Goal: Task Accomplishment & Management: Use online tool/utility

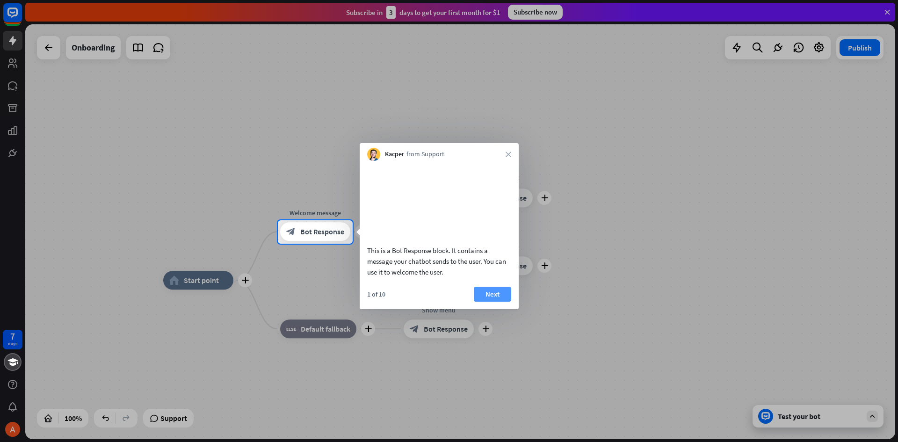
click at [494, 302] on button "Next" at bounding box center [492, 294] width 37 height 15
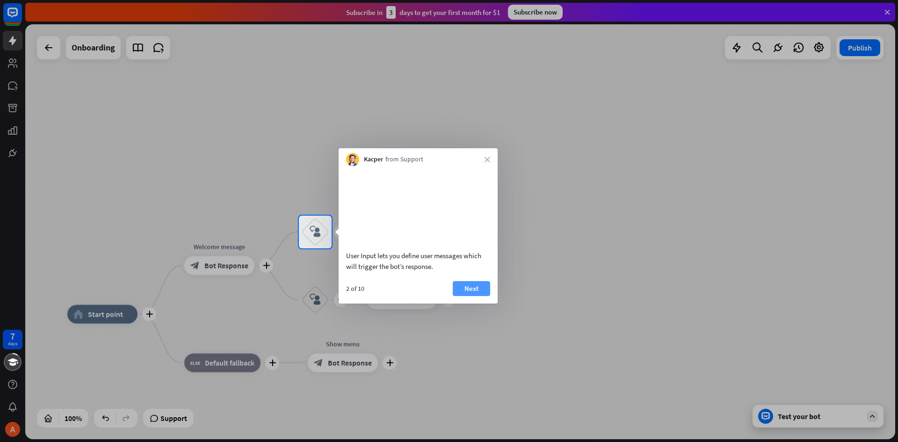
click at [482, 296] on button "Next" at bounding box center [471, 288] width 37 height 15
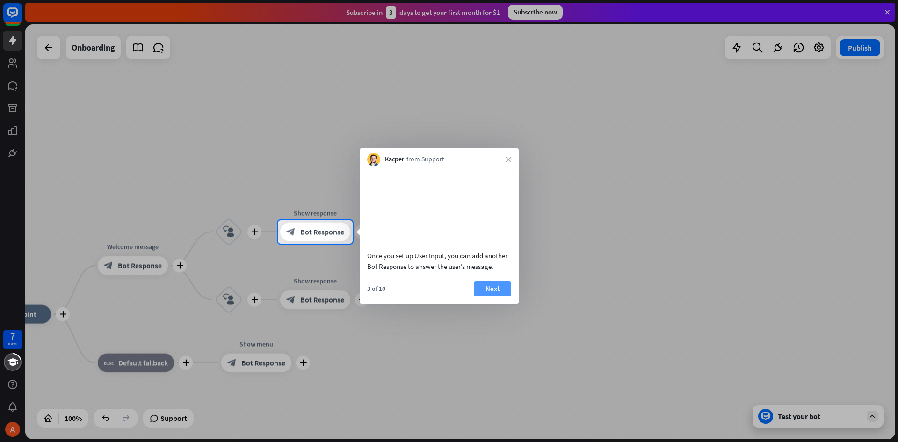
click at [486, 296] on button "Next" at bounding box center [492, 288] width 37 height 15
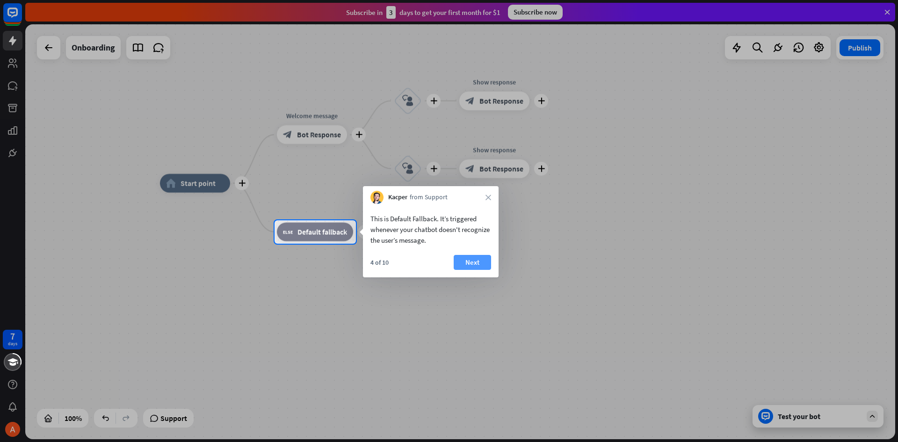
click at [467, 266] on button "Next" at bounding box center [471, 262] width 37 height 15
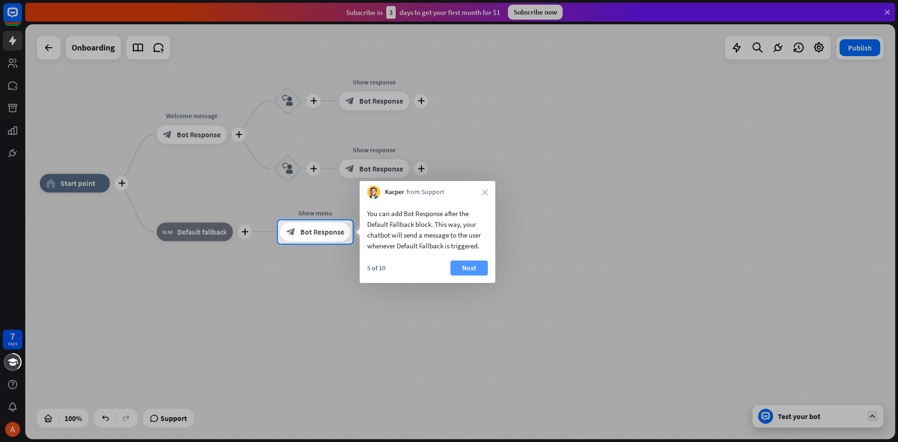
click at [475, 271] on button "Next" at bounding box center [468, 267] width 37 height 15
click at [475, 271] on div "plus home_2 Start point plus Welcome message block_bot_response Bot Response pl…" at bounding box center [475, 390] width 870 height 415
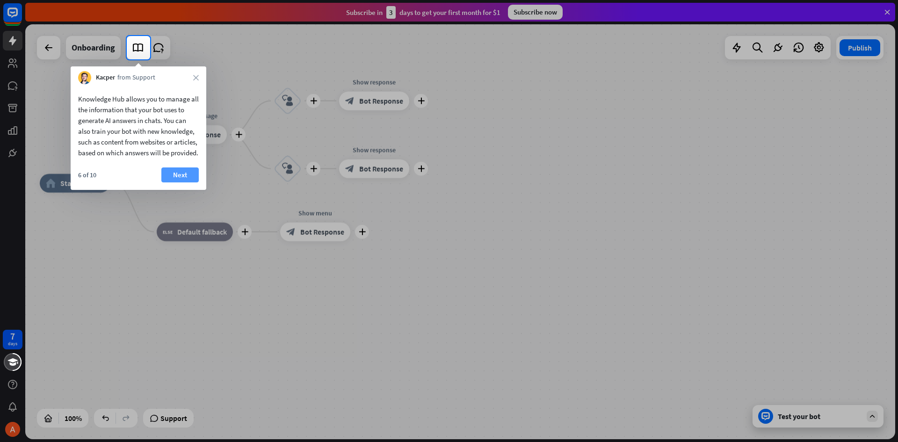
click at [175, 182] on button "Next" at bounding box center [179, 174] width 37 height 15
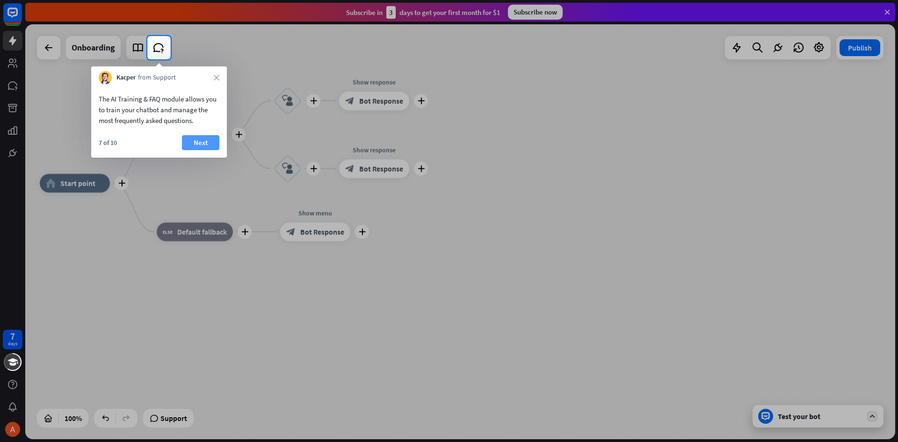
click at [195, 150] on button "Next" at bounding box center [200, 142] width 37 height 15
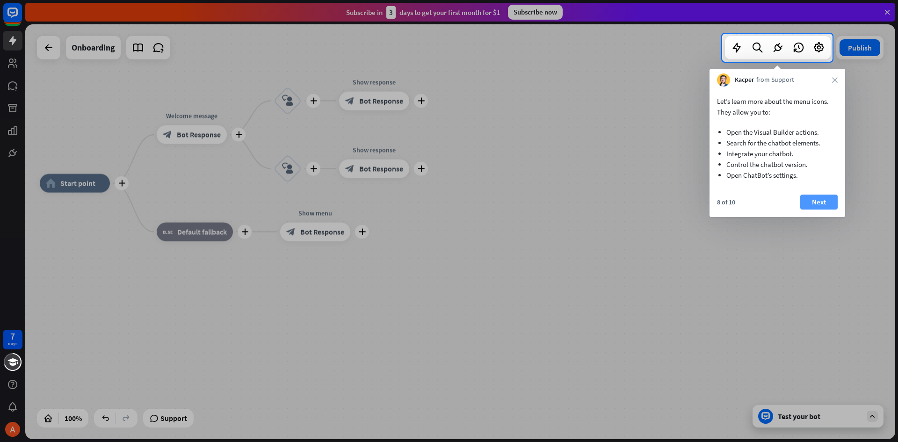
click at [825, 204] on button "Next" at bounding box center [818, 201] width 37 height 15
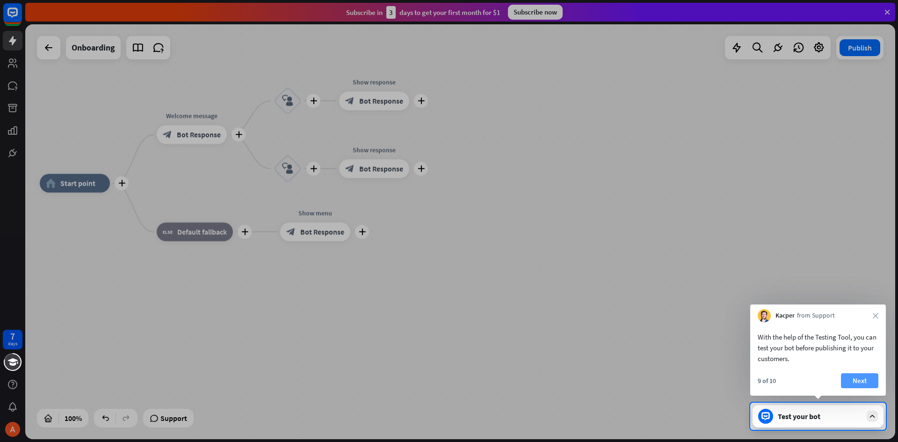
click at [853, 382] on button "Next" at bounding box center [859, 380] width 37 height 15
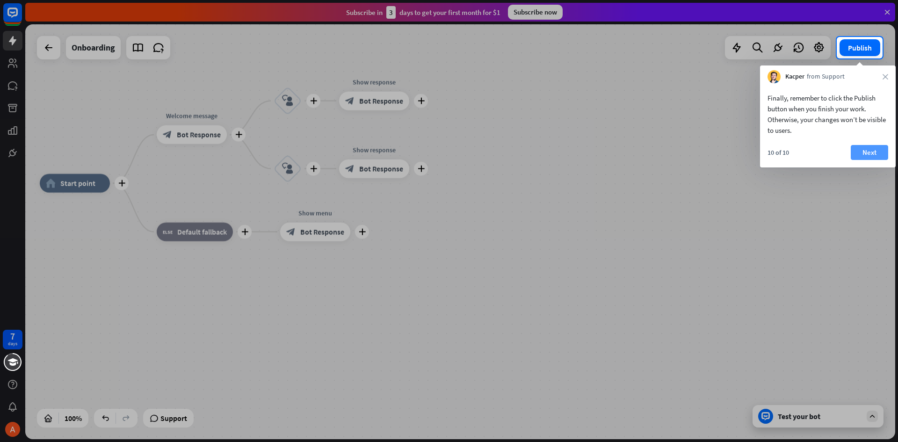
click at [867, 156] on button "Next" at bounding box center [868, 152] width 37 height 15
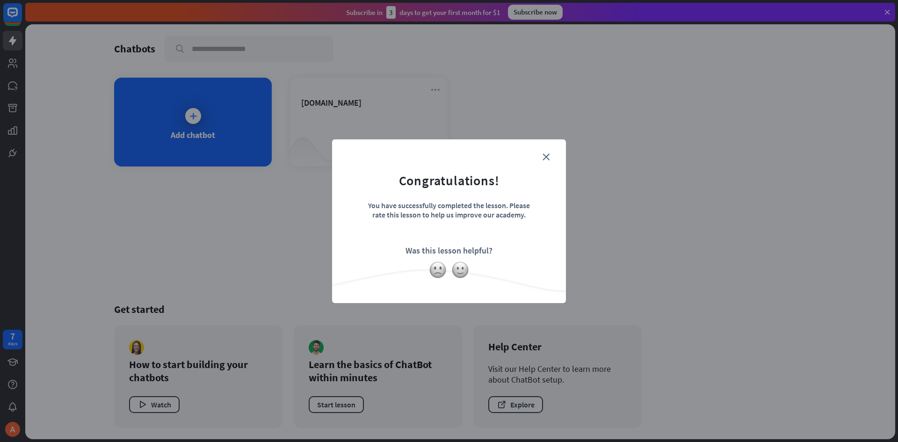
click at [549, 156] on form "Congratulations! You have successfully completed the lesson. Please rate this l…" at bounding box center [449, 207] width 210 height 112
click at [545, 158] on icon "close" at bounding box center [545, 156] width 7 height 7
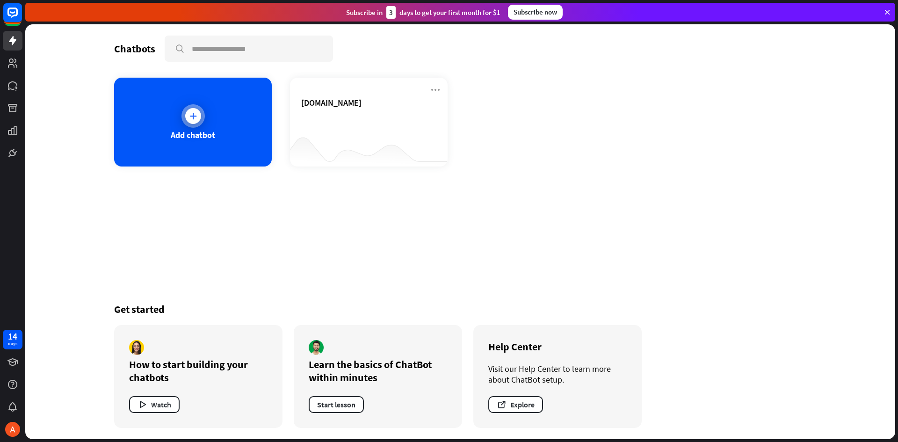
click at [199, 133] on div "Add chatbot" at bounding box center [193, 135] width 44 height 11
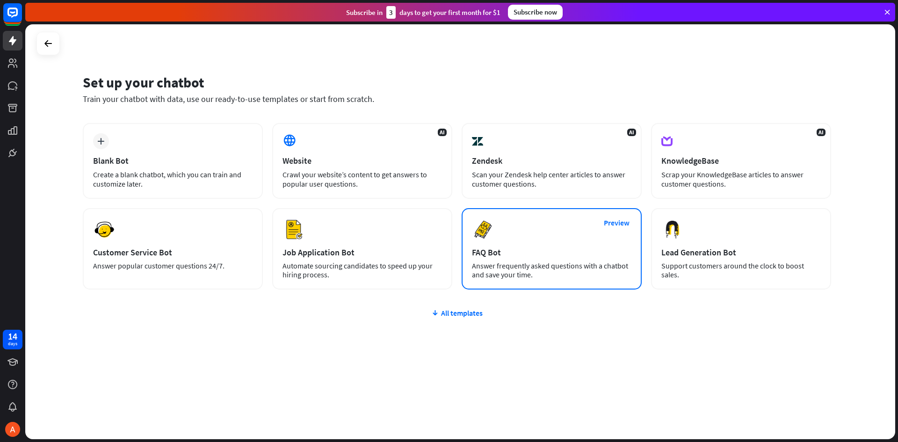
click at [504, 266] on div "Answer frequently asked questions with a chatbot and save your time." at bounding box center [551, 270] width 159 height 18
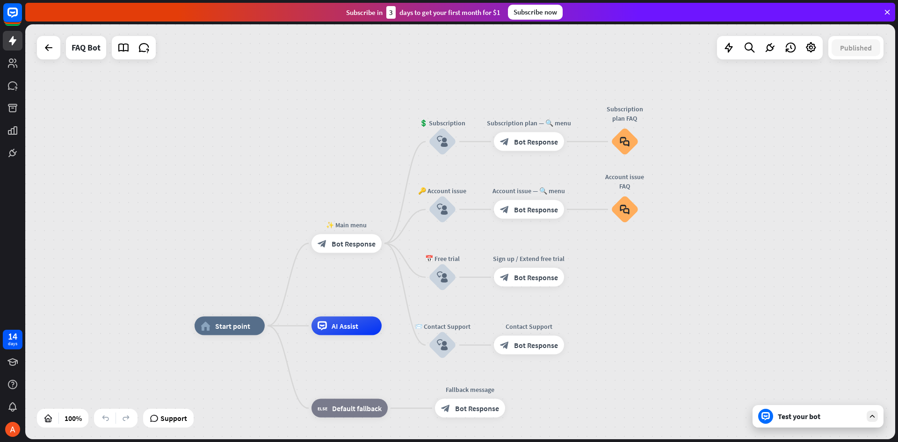
drag, startPoint x: 698, startPoint y: 194, endPoint x: 693, endPoint y: 288, distance: 94.1
click at [693, 288] on div "home_2 Start point ✨ Main menu block_bot_response Bot Response 💲 Subscription b…" at bounding box center [460, 231] width 870 height 415
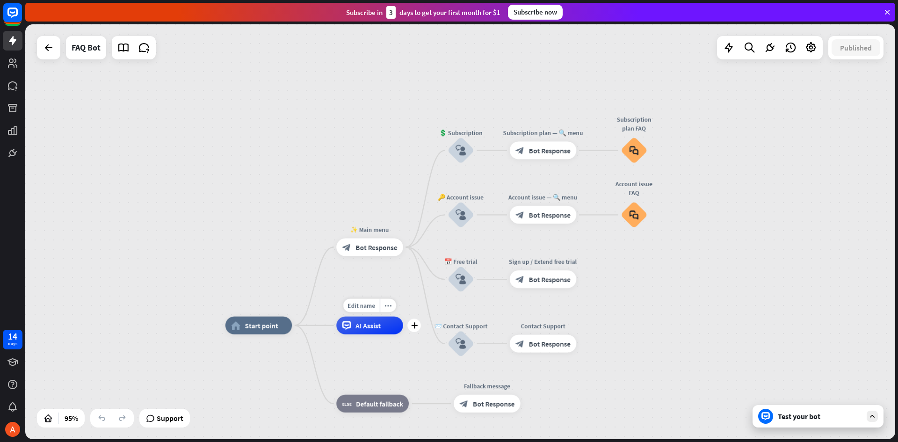
click at [366, 332] on div "AI Assist" at bounding box center [369, 326] width 67 height 18
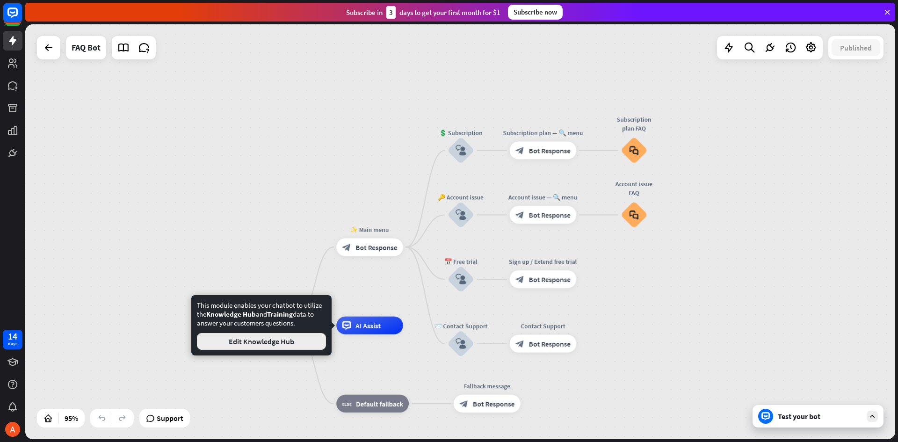
click at [274, 343] on button "Edit Knowledge Hub" at bounding box center [261, 341] width 129 height 17
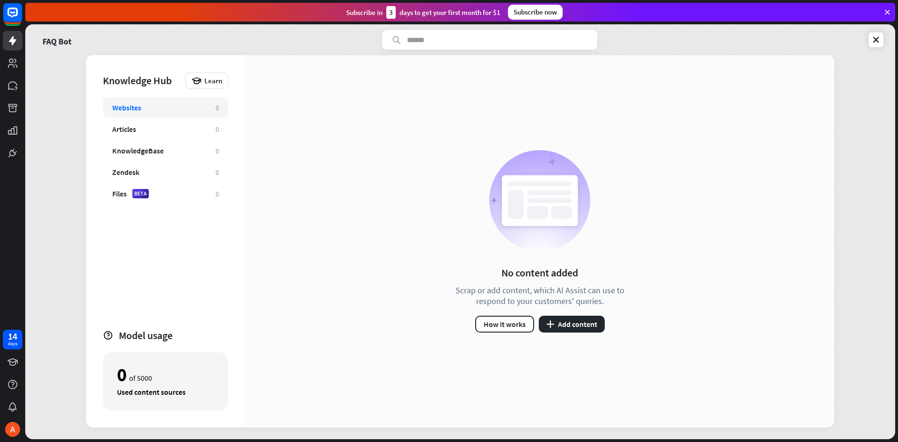
click at [135, 109] on div "Websites" at bounding box center [126, 107] width 29 height 9
click at [132, 131] on div "Articles" at bounding box center [124, 128] width 24 height 9
click at [129, 151] on div "KnowledgeBase" at bounding box center [137, 150] width 51 height 9
click at [133, 173] on div "Zendesk" at bounding box center [125, 171] width 27 height 9
click at [116, 196] on div "Files" at bounding box center [119, 193] width 14 height 9
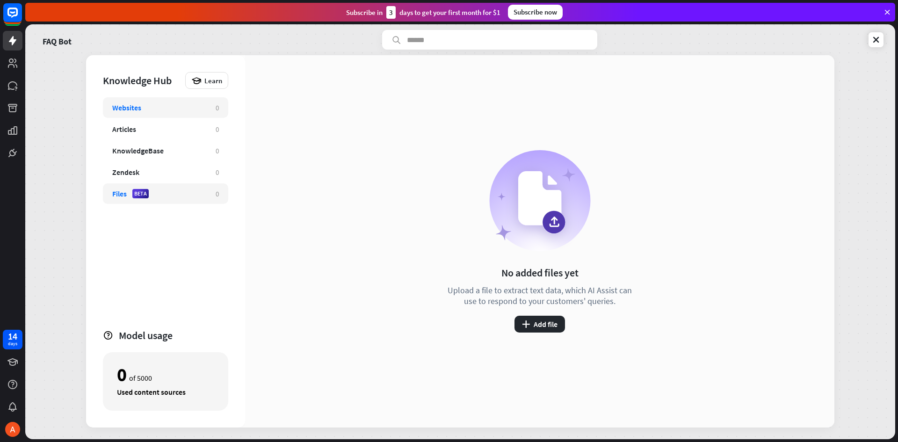
click at [128, 109] on div "Websites" at bounding box center [126, 107] width 29 height 9
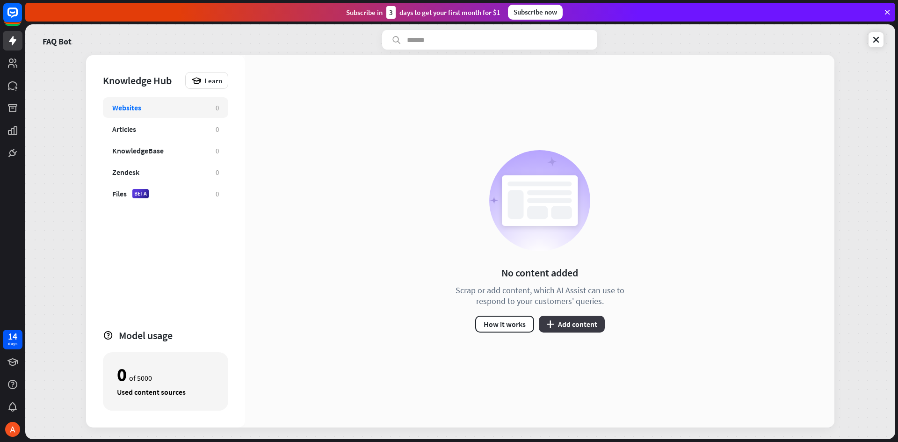
click at [590, 323] on button "plus Add content" at bounding box center [572, 324] width 66 height 17
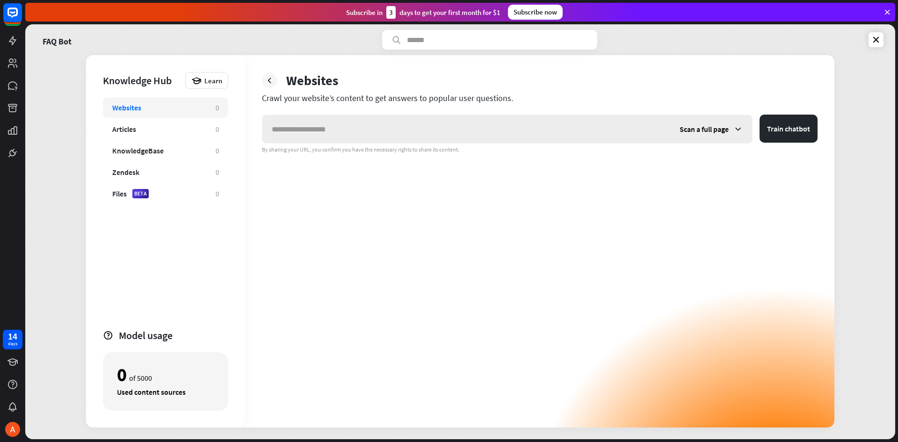
click at [579, 134] on input "text" at bounding box center [466, 129] width 408 height 28
type input "**********"
drag, startPoint x: 782, startPoint y: 131, endPoint x: 738, endPoint y: 166, distance: 56.9
click at [739, 171] on div "**********" at bounding box center [539, 271] width 555 height 313
click at [718, 130] on span "Scan a full page" at bounding box center [703, 128] width 49 height 9
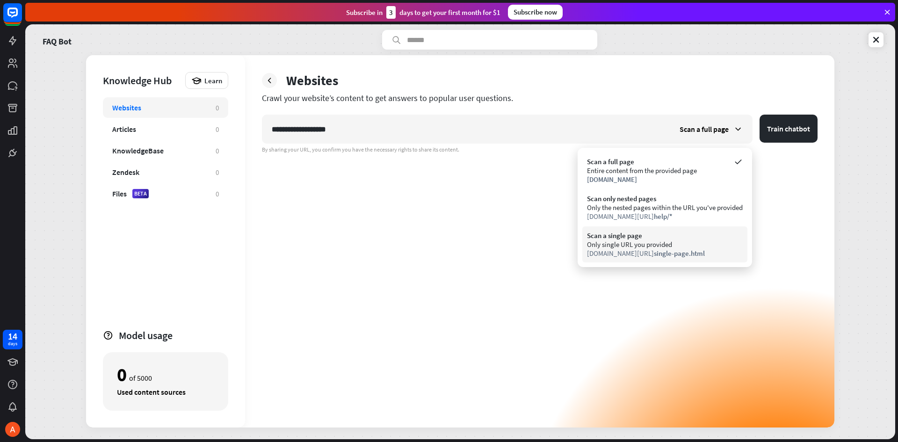
click at [700, 243] on div "Only single URL you provided" at bounding box center [665, 244] width 156 height 9
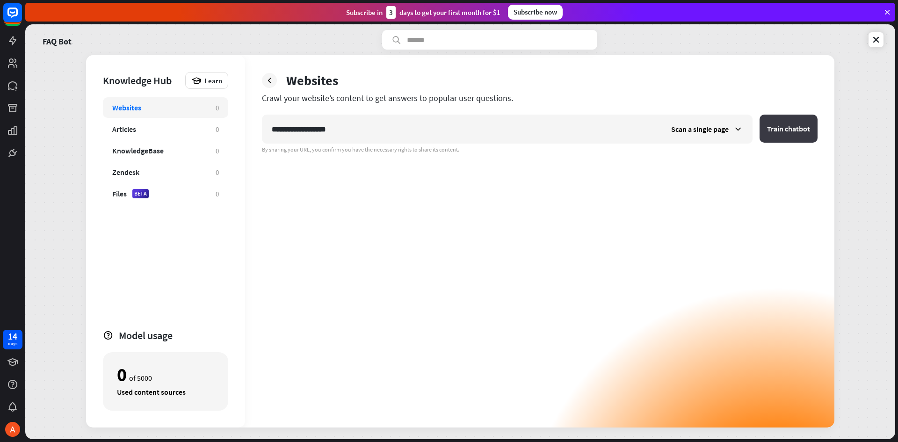
click at [787, 132] on button "Train chatbot" at bounding box center [788, 129] width 58 height 28
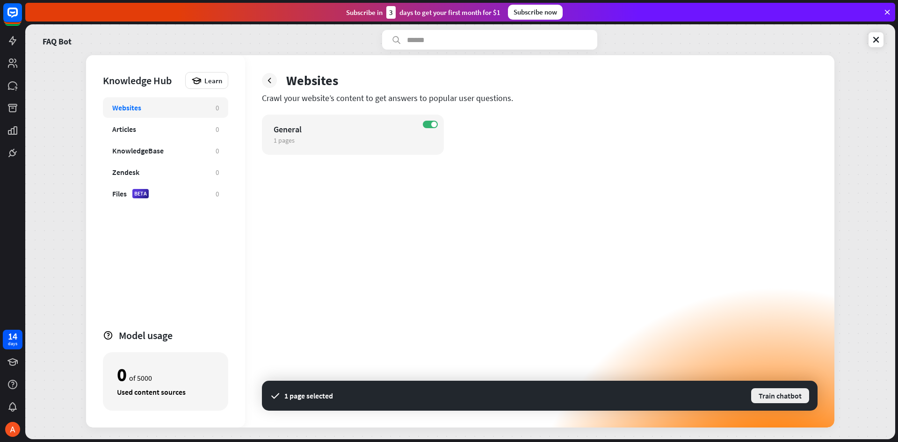
click at [768, 394] on button "Train chatbot" at bounding box center [780, 395] width 60 height 17
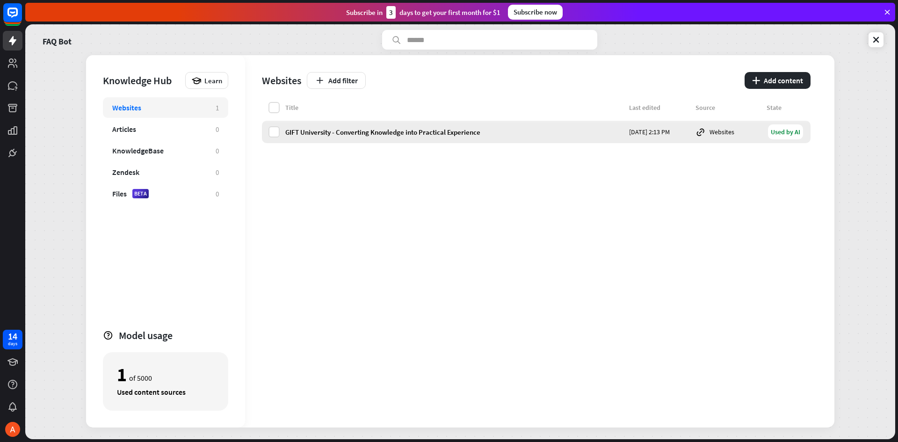
click at [784, 135] on div "Used by AI" at bounding box center [785, 131] width 35 height 15
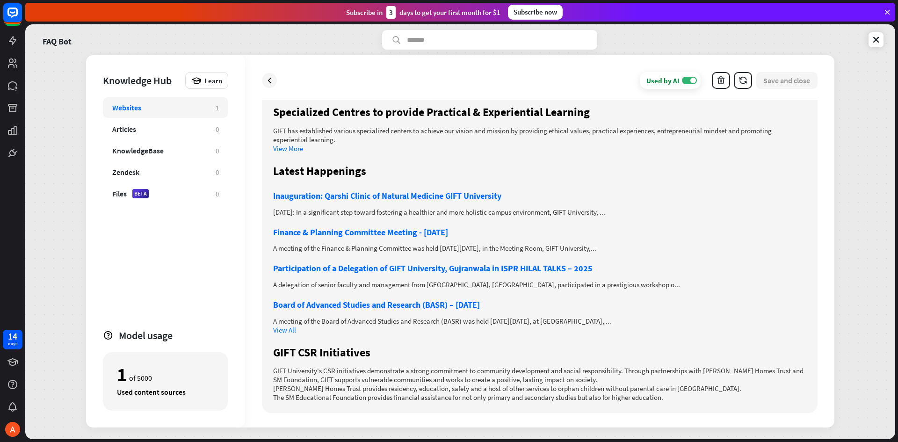
scroll to position [1010, 0]
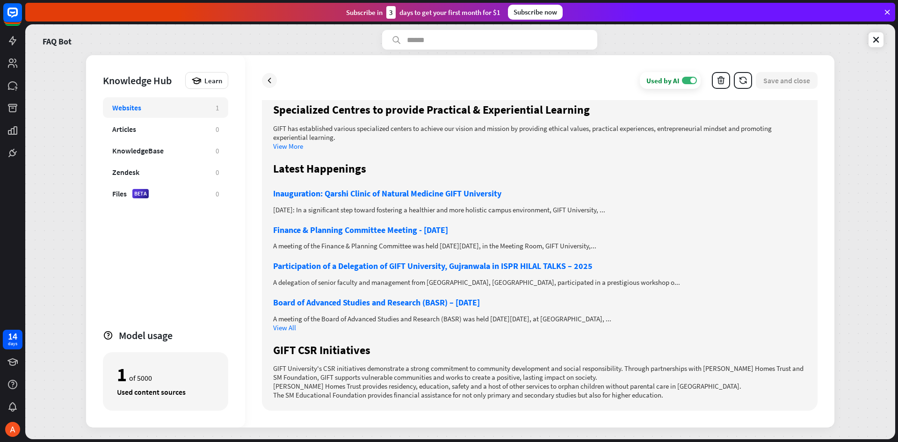
click at [154, 263] on div "Websites 1 Articles 0 KnowledgeBase 0 Zendesk 0 Files BETA 0" at bounding box center [165, 208] width 125 height 223
click at [877, 41] on icon at bounding box center [875, 39] width 9 height 9
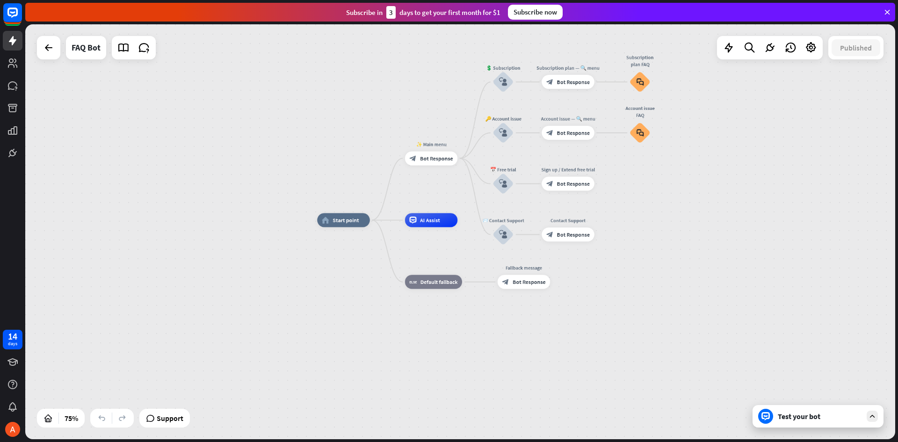
click at [796, 417] on div "Test your bot" at bounding box center [819, 415] width 84 height 9
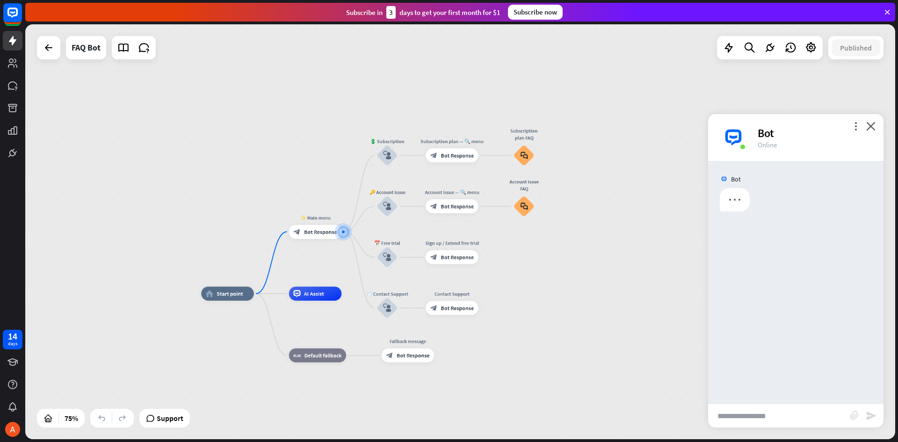
click at [779, 418] on input "text" at bounding box center [779, 415] width 142 height 23
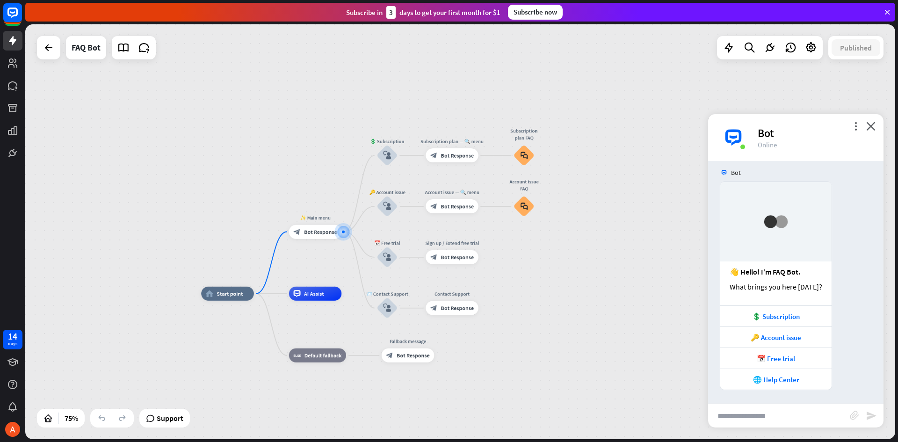
scroll to position [7, 0]
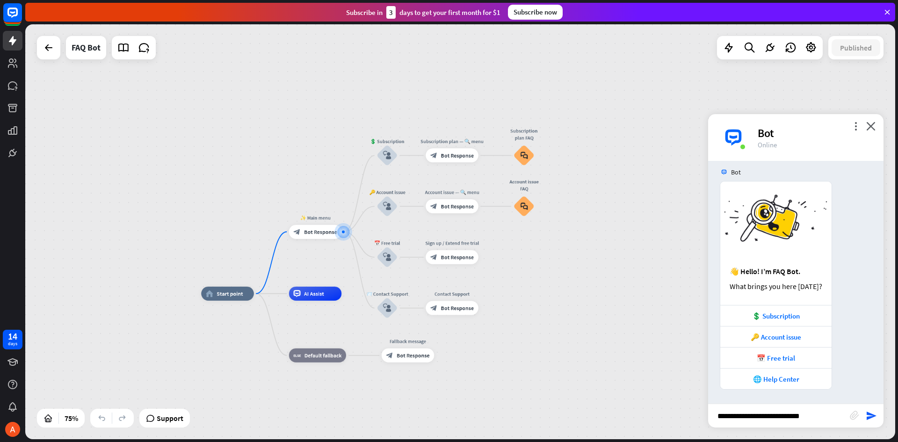
type input "**********"
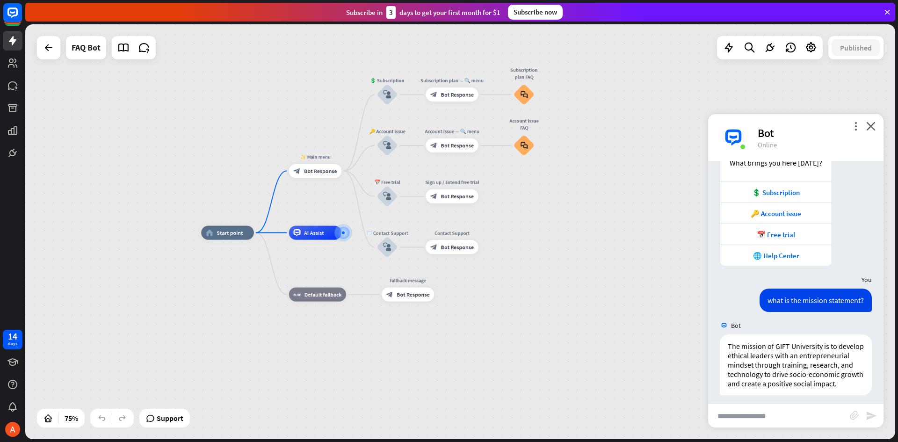
scroll to position [145, 0]
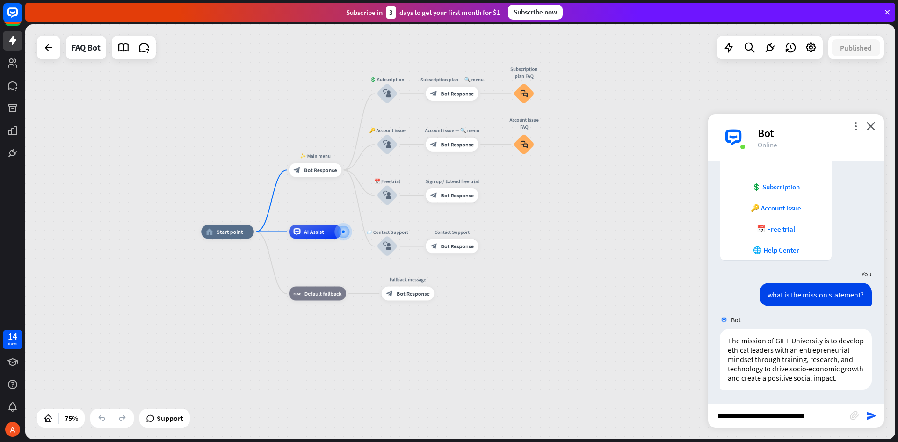
type input "**********"
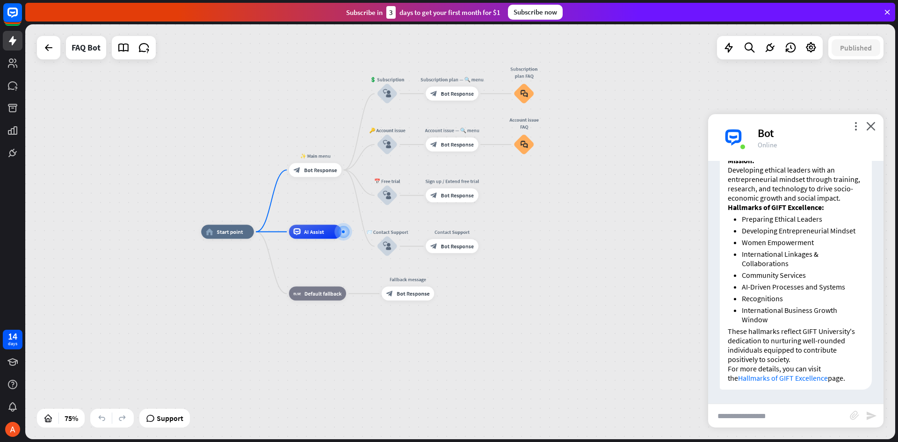
scroll to position [529, 0]
click at [15, 65] on icon at bounding box center [12, 62] width 9 height 9
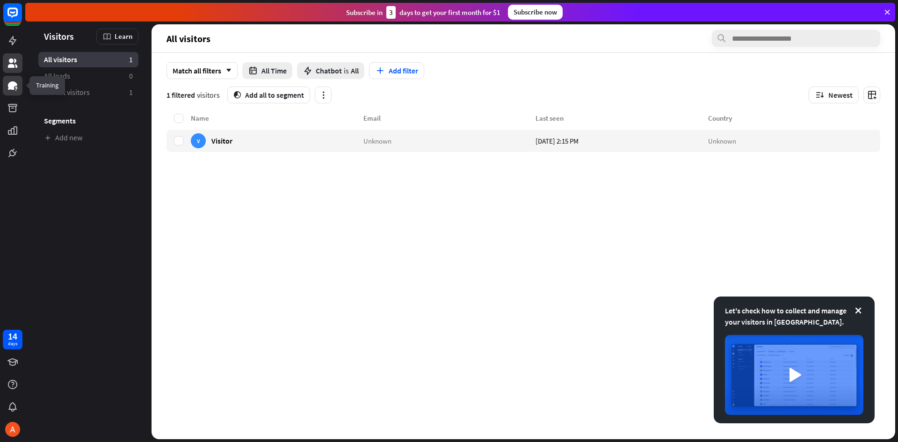
click at [14, 84] on icon at bounding box center [12, 85] width 9 height 8
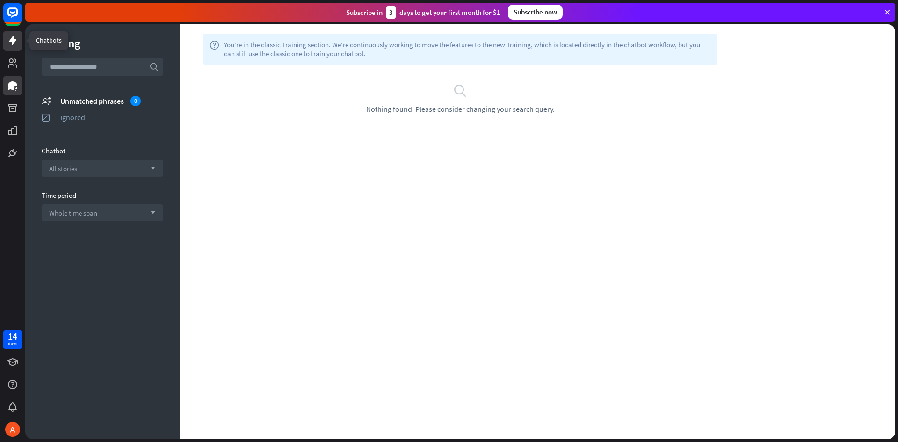
click at [15, 41] on icon at bounding box center [12, 40] width 7 height 9
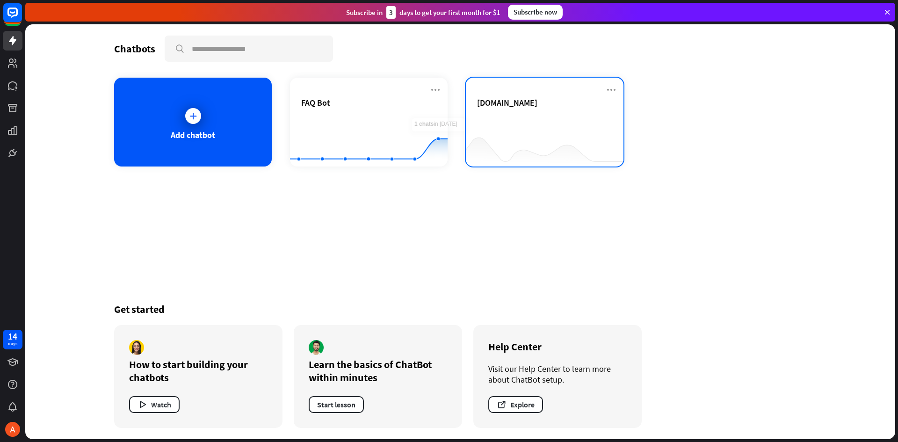
click at [494, 102] on span "[DOMAIN_NAME]" at bounding box center [507, 102] width 60 height 11
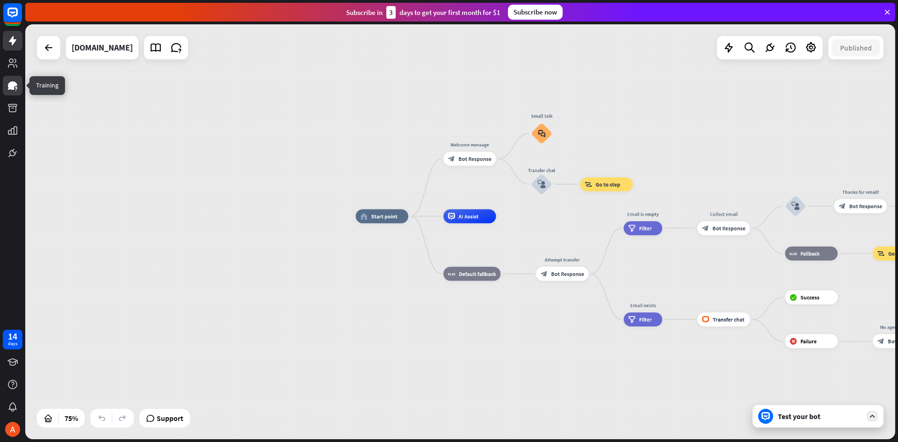
click at [12, 85] on icon at bounding box center [12, 85] width 9 height 8
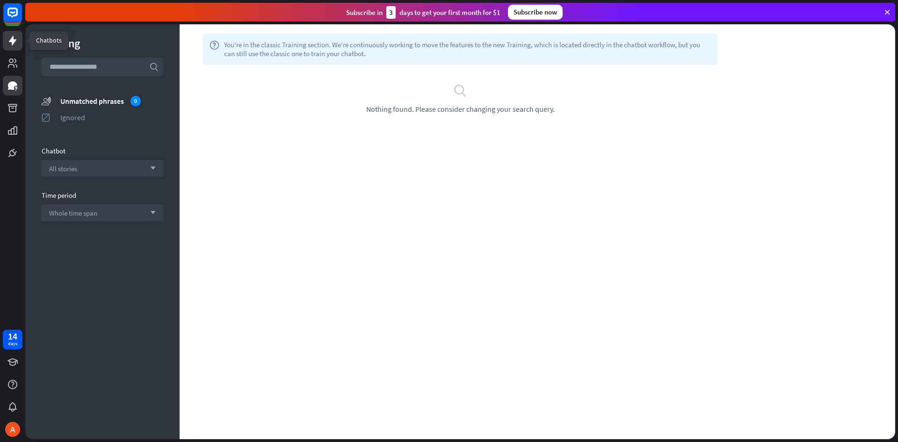
click at [12, 40] on icon at bounding box center [12, 40] width 7 height 9
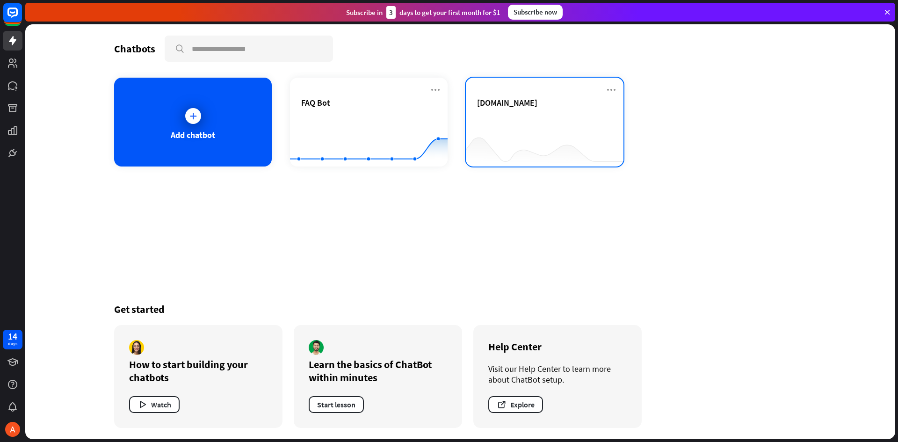
click at [470, 128] on div "[DOMAIN_NAME]" at bounding box center [545, 122] width 158 height 89
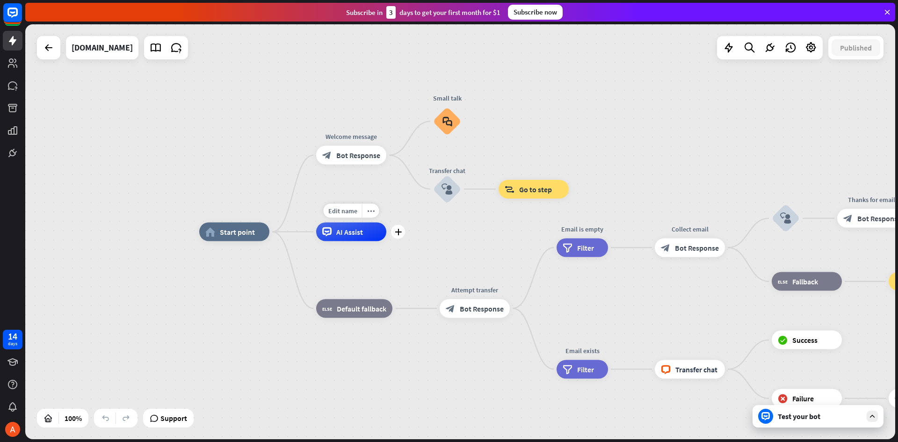
click at [364, 236] on div "AI Assist" at bounding box center [351, 232] width 70 height 19
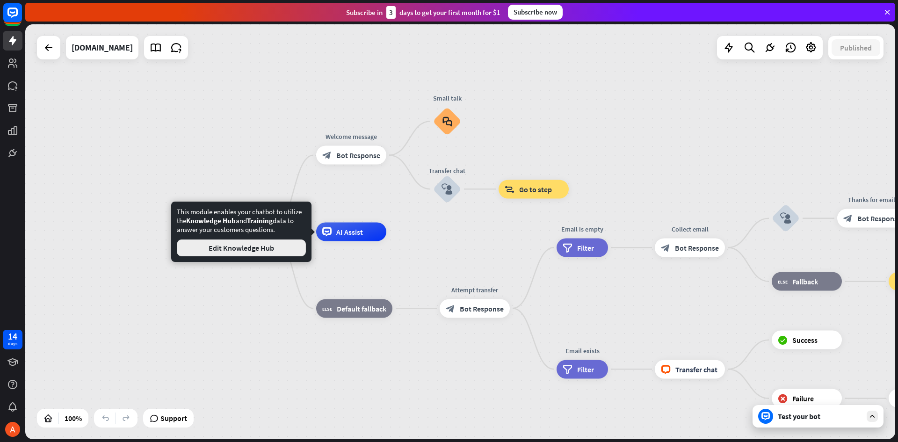
click at [280, 251] on button "Edit Knowledge Hub" at bounding box center [241, 247] width 129 height 17
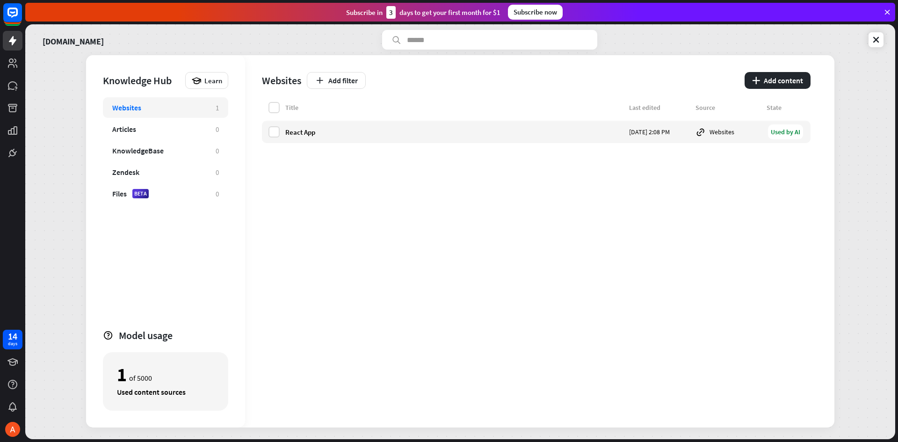
click at [175, 107] on div "Websites" at bounding box center [159, 107] width 94 height 9
click at [714, 133] on div "Websites" at bounding box center [727, 132] width 65 height 10
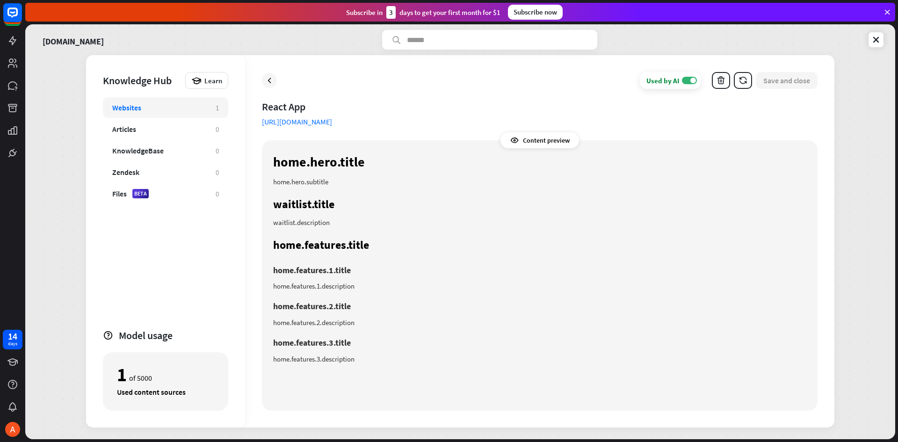
click at [134, 104] on div "Websites" at bounding box center [126, 107] width 29 height 9
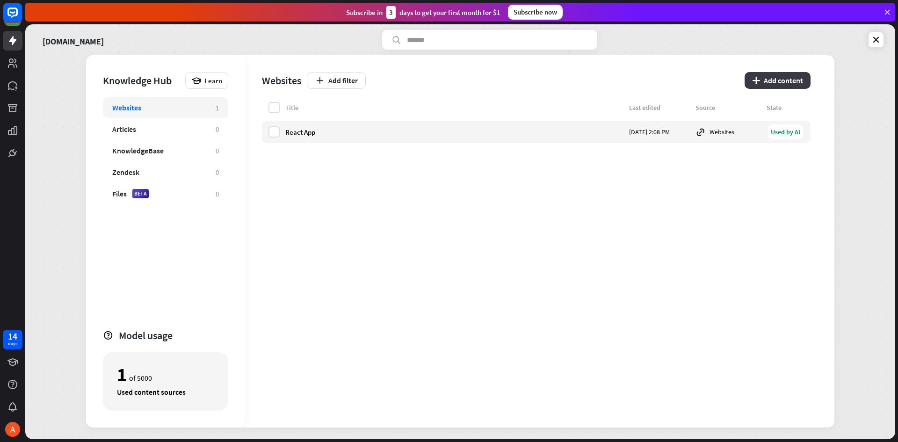
click at [799, 81] on button "plus Add content" at bounding box center [777, 80] width 66 height 17
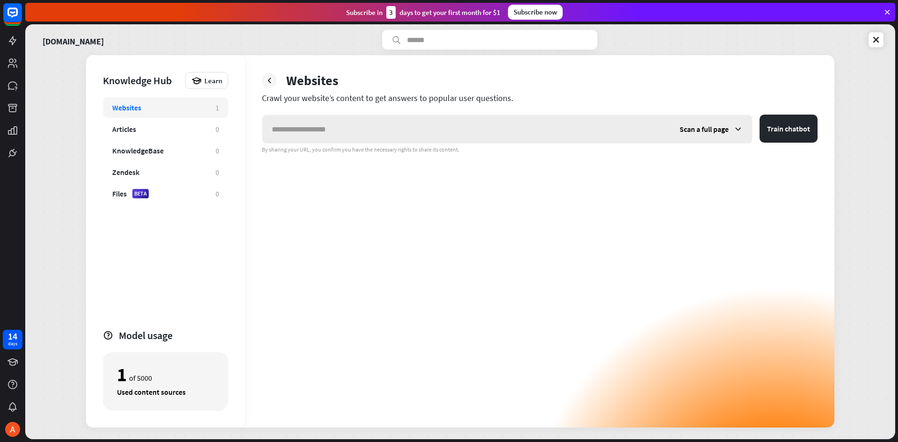
click at [396, 122] on input "text" at bounding box center [466, 129] width 408 height 28
click at [735, 128] on icon at bounding box center [737, 128] width 9 height 9
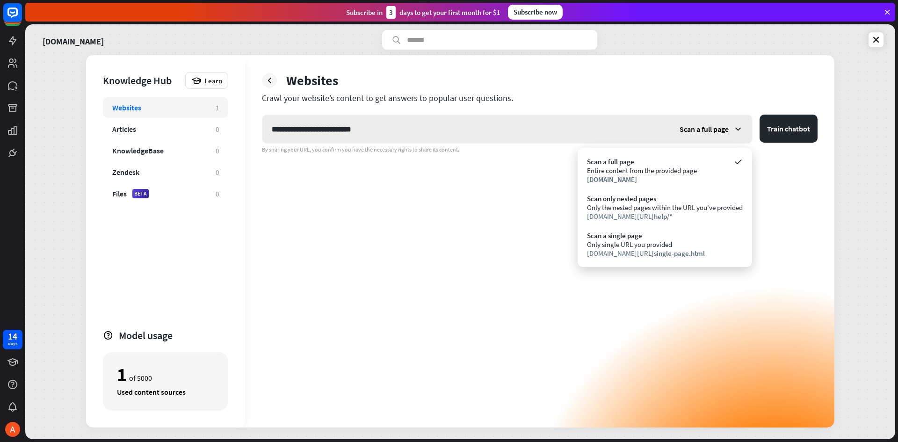
click at [735, 128] on icon at bounding box center [737, 128] width 9 height 9
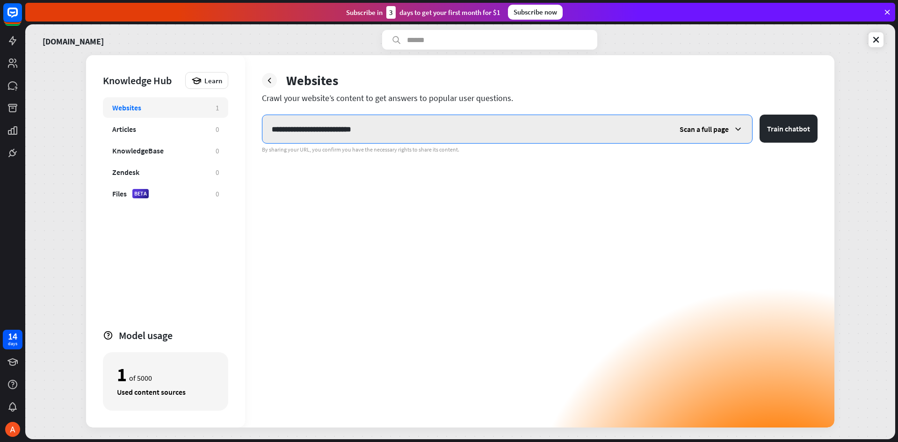
drag, startPoint x: 333, startPoint y: 126, endPoint x: 520, endPoint y: 126, distance: 186.5
click at [513, 126] on input "**********" at bounding box center [466, 129] width 408 height 28
type input "**********"
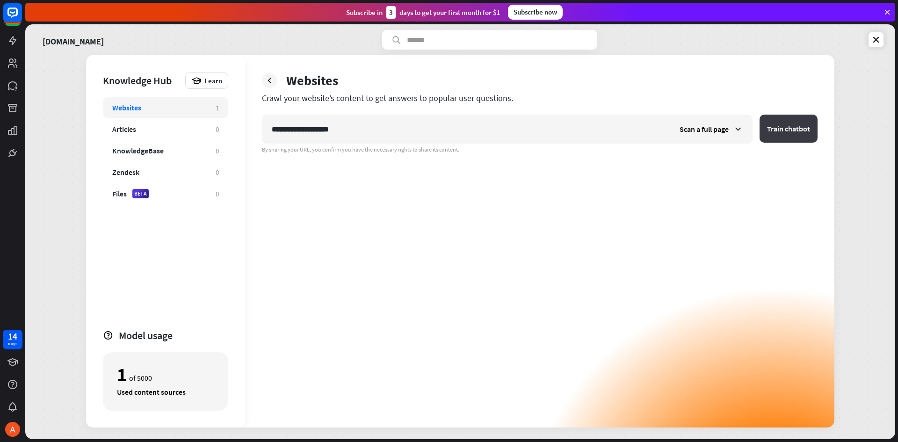
click at [770, 128] on button "Train chatbot" at bounding box center [788, 129] width 58 height 28
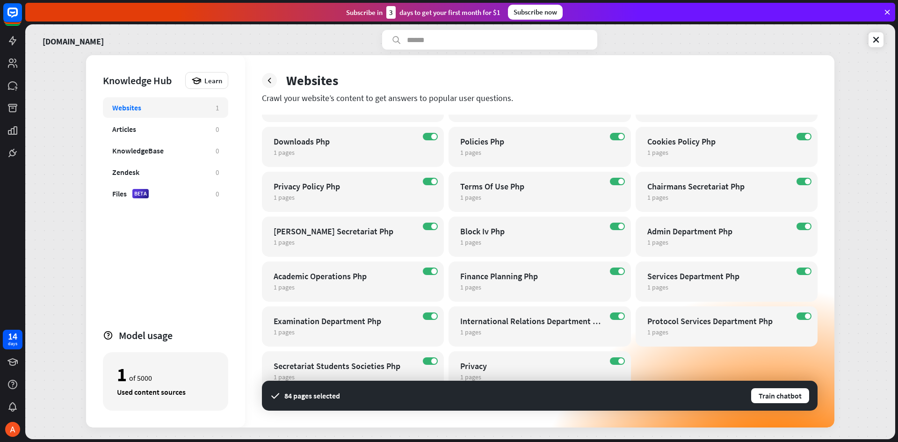
scroll to position [407, 0]
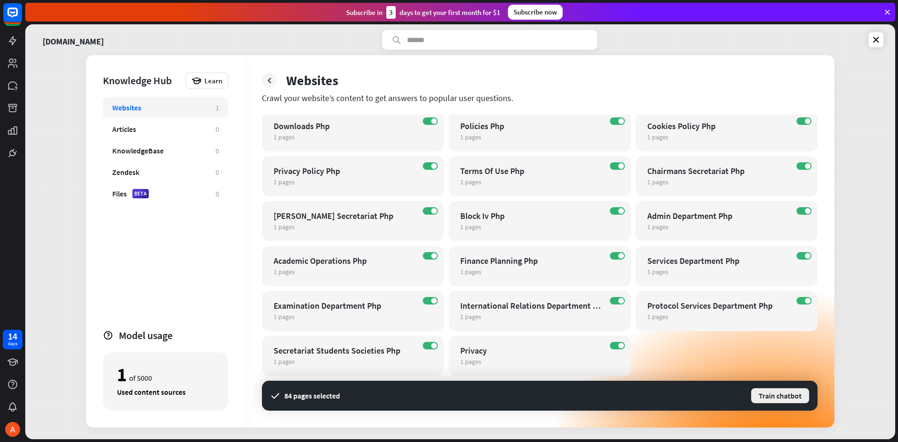
click at [795, 399] on button "Train chatbot" at bounding box center [780, 395] width 60 height 17
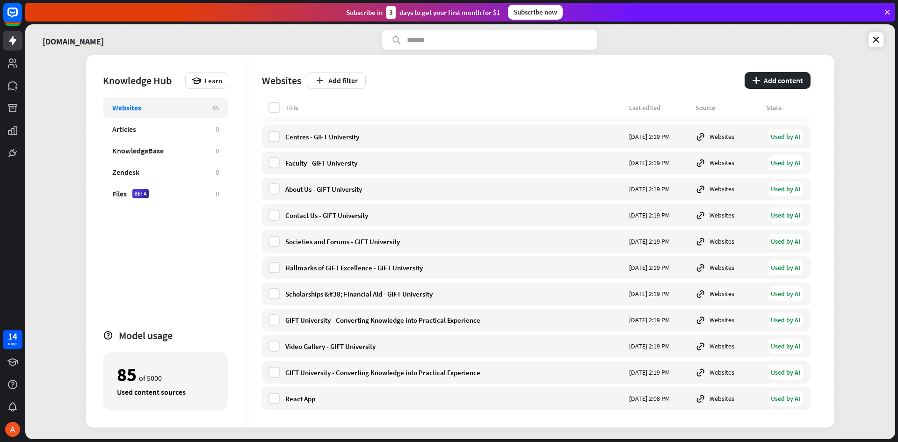
scroll to position [1936, 0]
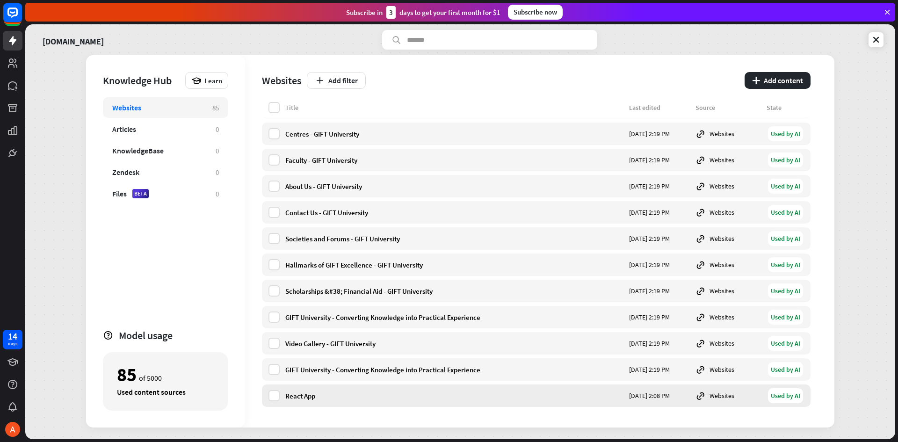
click at [793, 399] on div "Used by AI" at bounding box center [785, 395] width 35 height 15
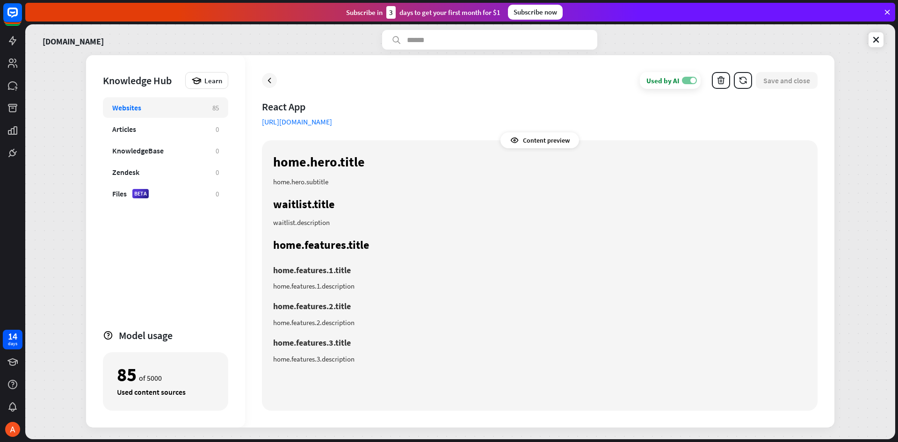
click at [685, 79] on label "ON" at bounding box center [689, 80] width 15 height 7
click at [777, 78] on button "Save and close" at bounding box center [787, 80] width 62 height 17
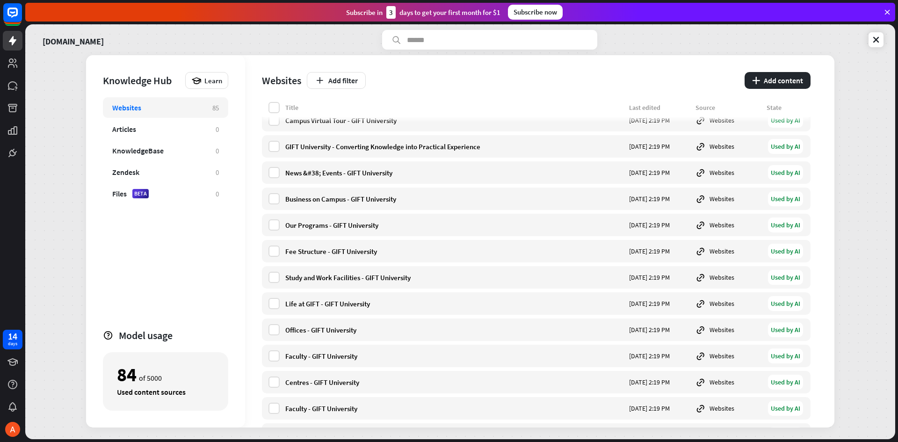
scroll to position [1936, 0]
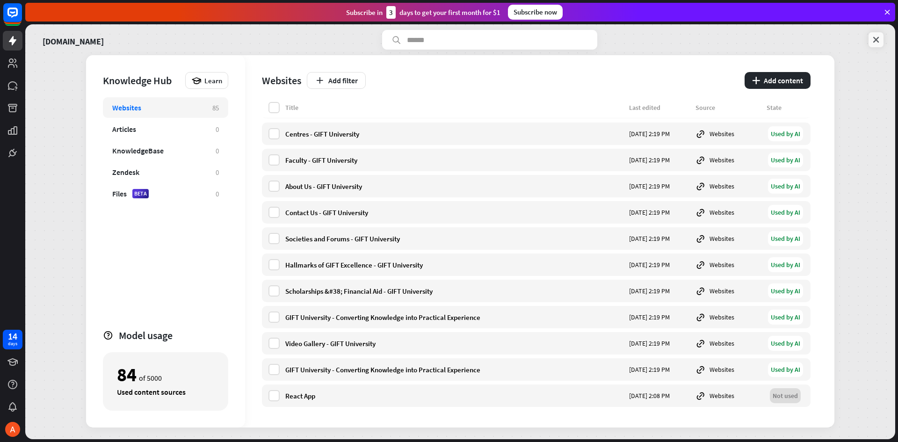
click at [871, 41] on icon at bounding box center [875, 39] width 9 height 9
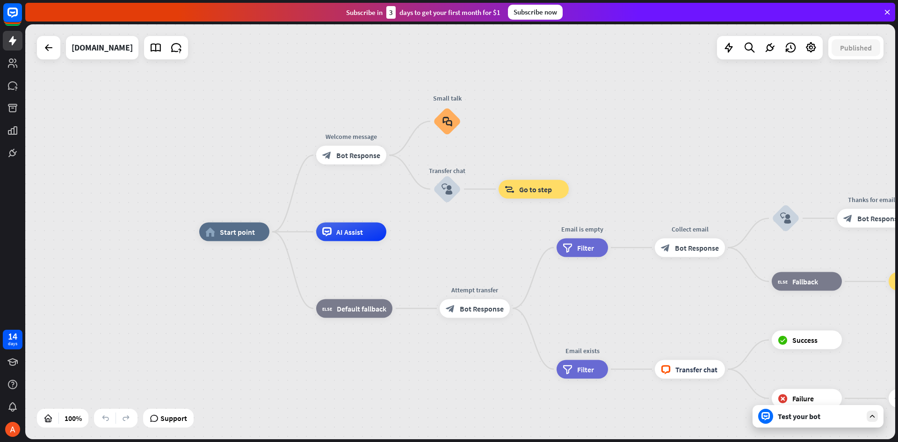
click at [811, 425] on div "Test your bot" at bounding box center [817, 416] width 131 height 22
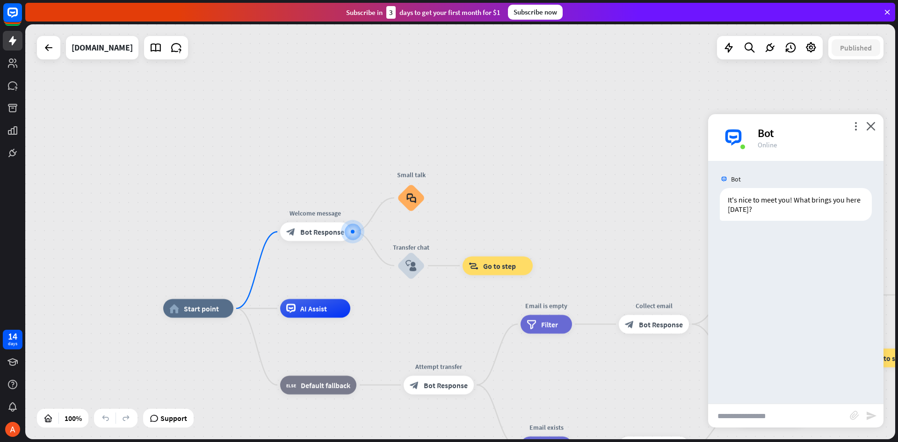
click at [779, 418] on input "text" at bounding box center [779, 415] width 142 height 23
type input "********"
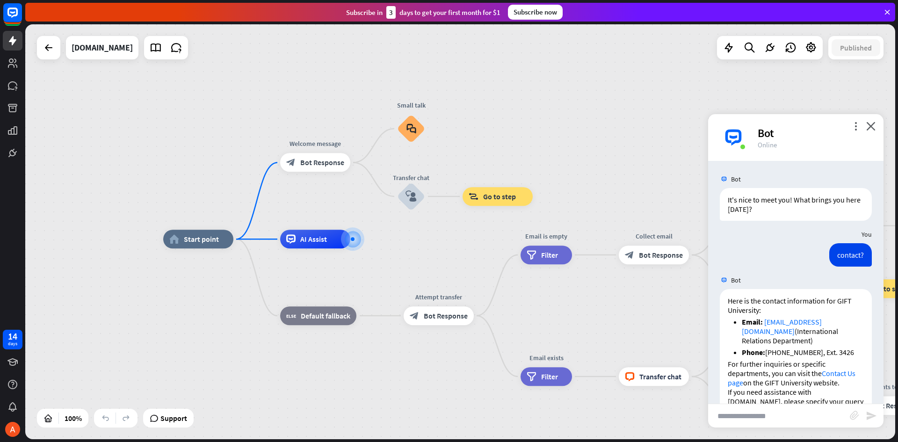
scroll to position [51, 0]
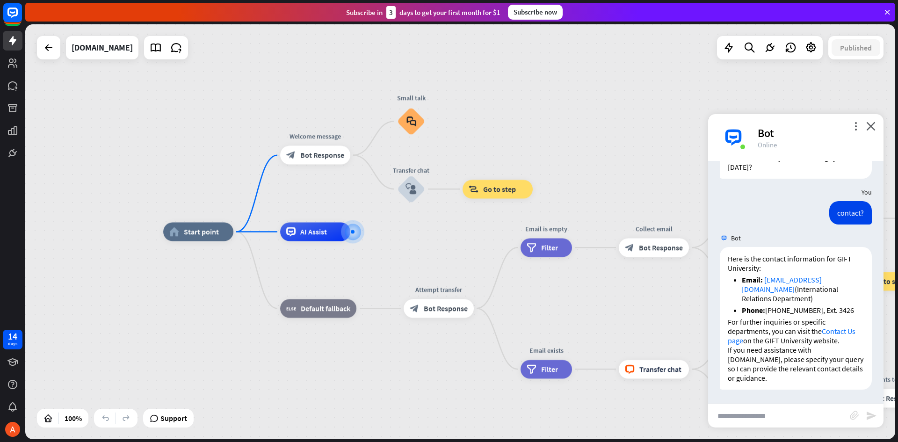
click at [785, 420] on input "text" at bounding box center [779, 415] width 142 height 23
type input "*********"
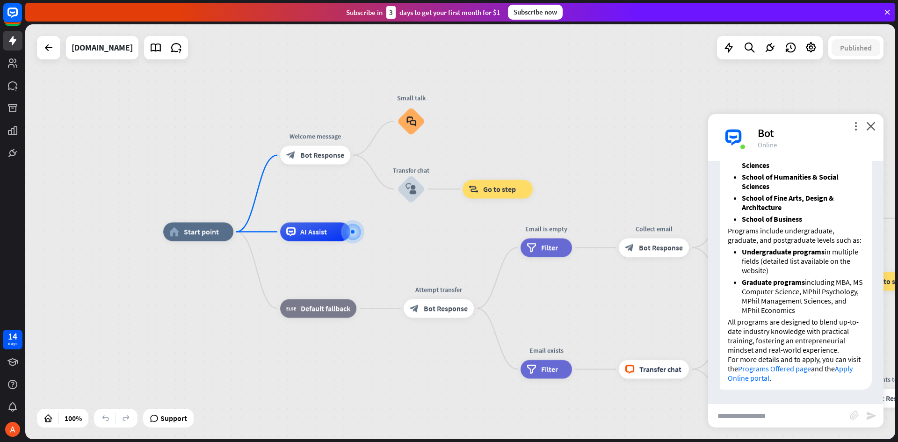
scroll to position [424, 0]
click at [774, 409] on input "text" at bounding box center [779, 415] width 142 height 23
type input "**********"
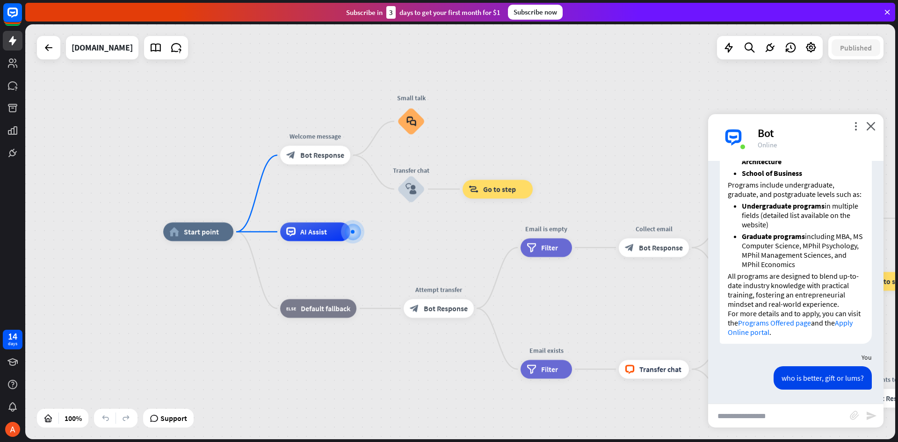
scroll to position [871, 0]
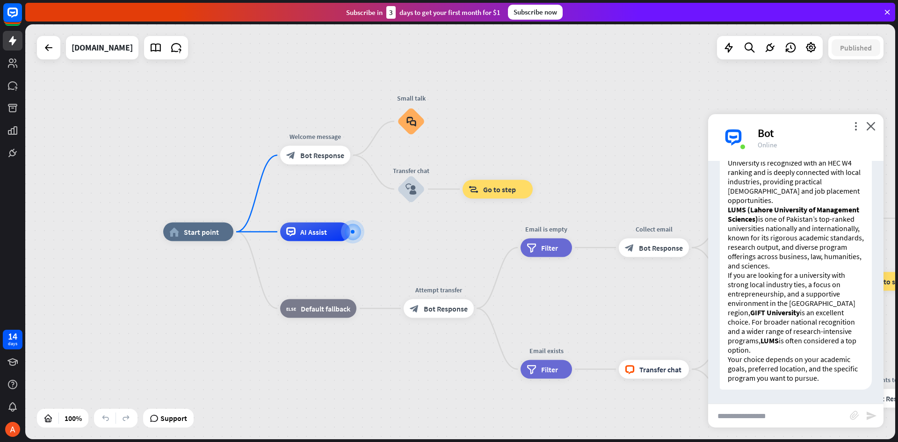
click at [736, 420] on input "text" at bounding box center [779, 415] width 142 height 23
click at [736, 420] on input "***" at bounding box center [779, 415] width 142 height 23
click at [753, 417] on input "***" at bounding box center [779, 415] width 142 height 23
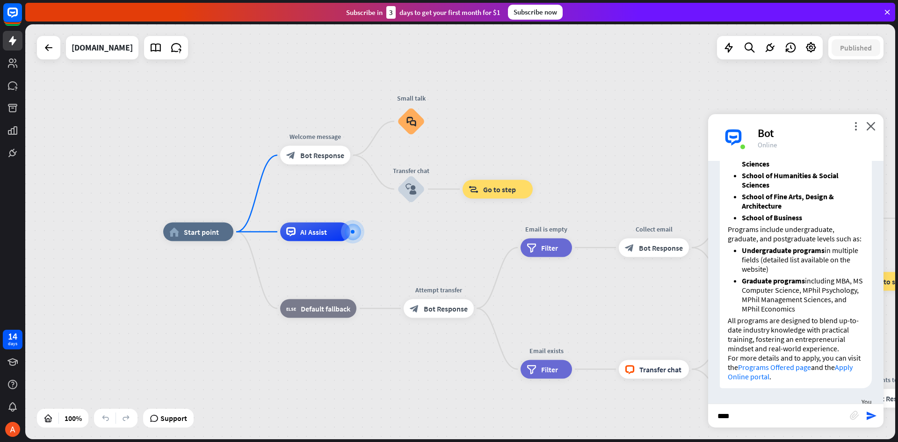
scroll to position [403, 0]
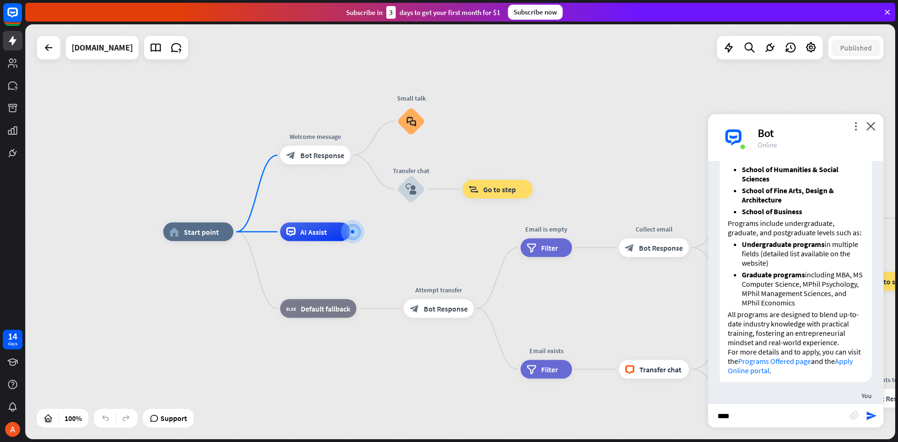
click at [665, 305] on div "home_2 Start point Welcome message block_bot_response Bot Response Small talk b…" at bounding box center [598, 439] width 870 height 415
click at [771, 418] on input "***" at bounding box center [779, 415] width 142 height 23
type input "**********"
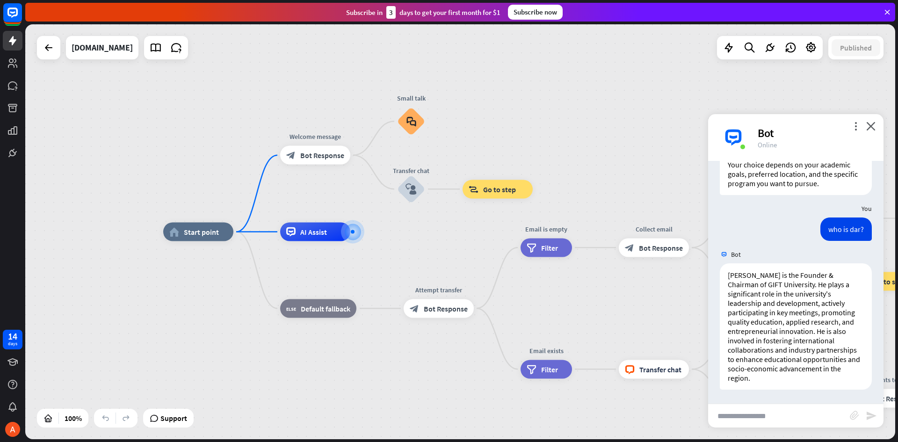
scroll to position [1065, 0]
type input "**********"
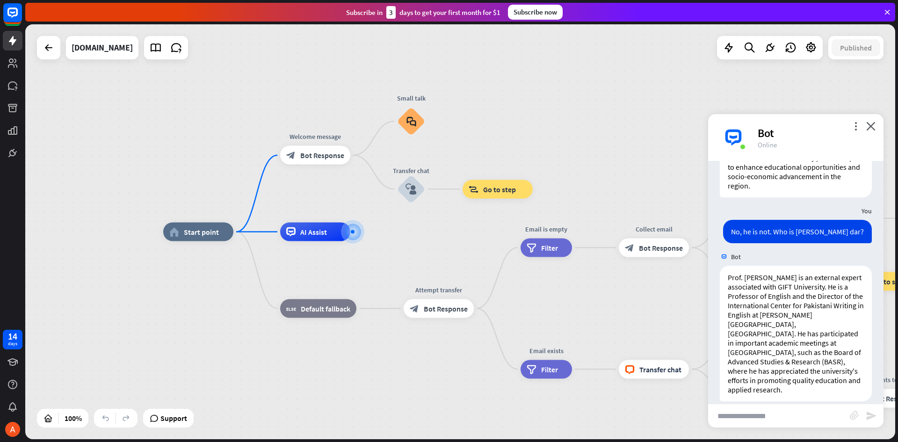
scroll to position [1259, 0]
